Goal: Information Seeking & Learning: Learn about a topic

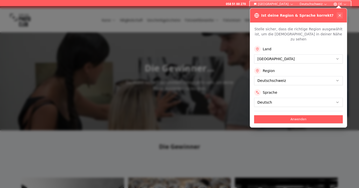
click at [340, 16] on icon at bounding box center [339, 15] width 4 height 4
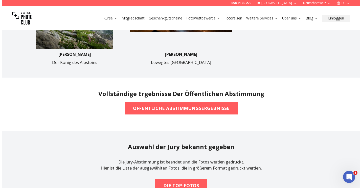
scroll to position [345, 0]
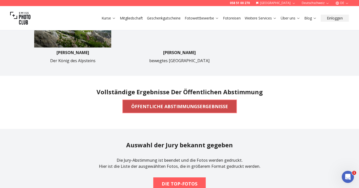
click at [215, 107] on b "ÖFFENTLICHE ABSTIMMUNGSERGEBNISSE" at bounding box center [179, 106] width 97 height 7
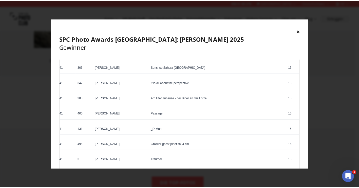
scroll to position [1504, 0]
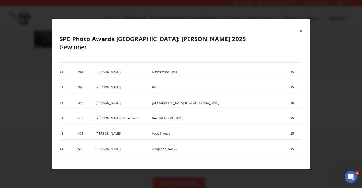
click at [204, 149] on td "A nap on subway 7" at bounding box center [220, 150] width 139 height 10
drag, startPoint x: 122, startPoint y: 149, endPoint x: 104, endPoint y: 150, distance: 17.7
click at [104, 150] on td "[PERSON_NAME]" at bounding box center [122, 150] width 56 height 10
copy td "[PERSON_NAME]"
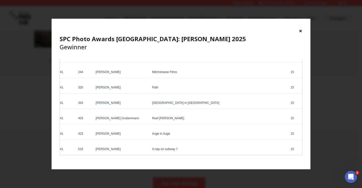
click at [301, 31] on button "×" at bounding box center [301, 31] width 4 height 8
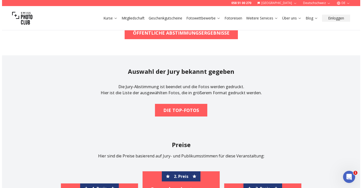
scroll to position [418, 0]
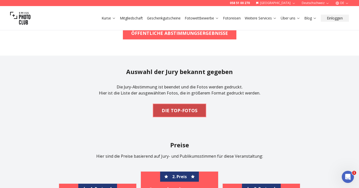
click at [193, 113] on b "DIE TOP-FOTOS" at bounding box center [179, 110] width 36 height 7
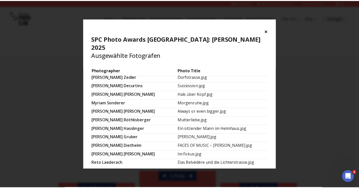
scroll to position [276, 0]
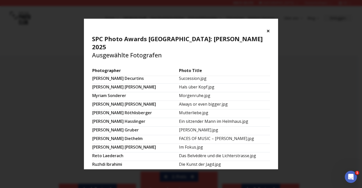
click at [267, 31] on button "×" at bounding box center [269, 31] width 4 height 8
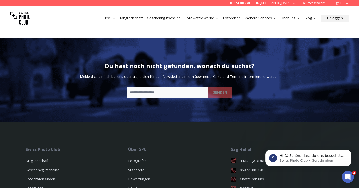
scroll to position [1031, 0]
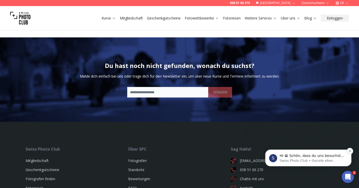
click at [350, 152] on icon "Dismiss notification" at bounding box center [349, 151] width 3 height 3
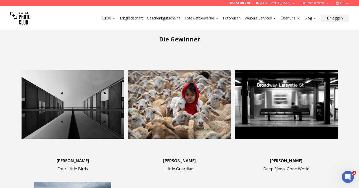
scroll to position [0, 0]
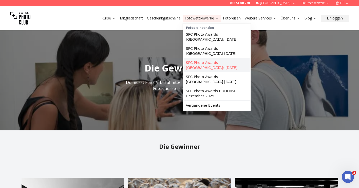
click at [212, 58] on link "SPC Photo Awards [GEOGRAPHIC_DATA]: [DATE]" at bounding box center [217, 65] width 66 height 14
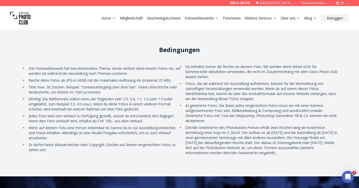
scroll to position [1053, 0]
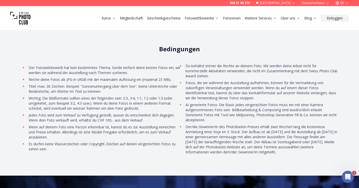
drag, startPoint x: 29, startPoint y: 61, endPoint x: 301, endPoint y: 148, distance: 285.1
click at [301, 148] on ul "Der Fotowettbewerb hat kein bestimmtes Thema. Sende einfach deine besten Fotos …" at bounding box center [180, 110] width 316 height 92
click at [227, 138] on li "Der/die Gewinner/in des Photobastei-Preises erhält zwei Wochen lang die kostenl…" at bounding box center [260, 139] width 153 height 30
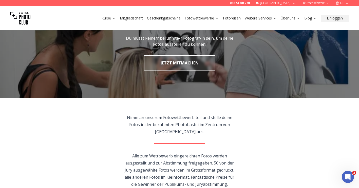
scroll to position [0, 0]
